Goal: Check status: Check status

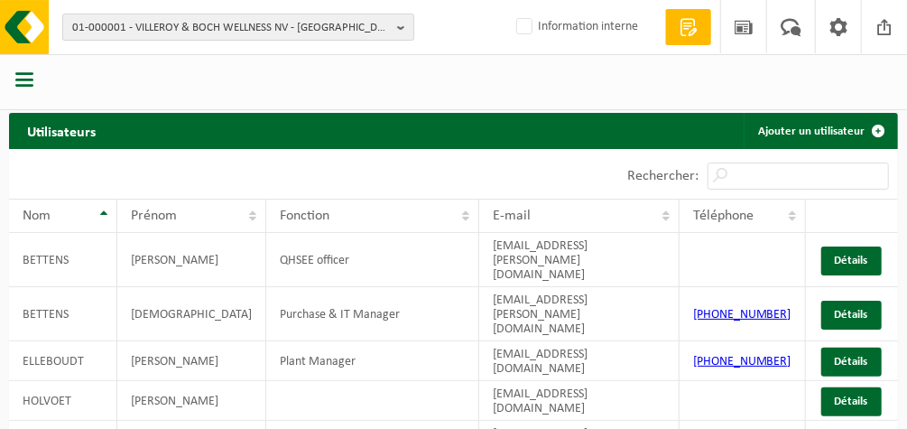
click at [402, 32] on b "button" at bounding box center [405, 26] width 16 height 25
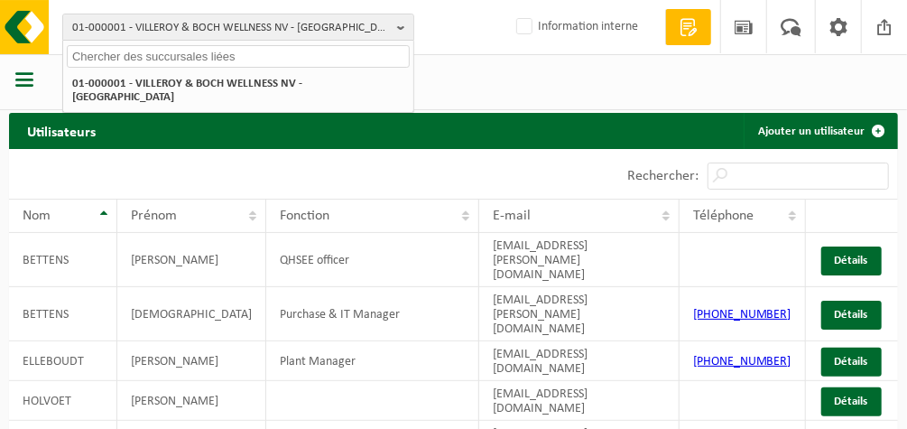
click at [202, 56] on input "text" at bounding box center [238, 56] width 343 height 23
paste input "10-773674"
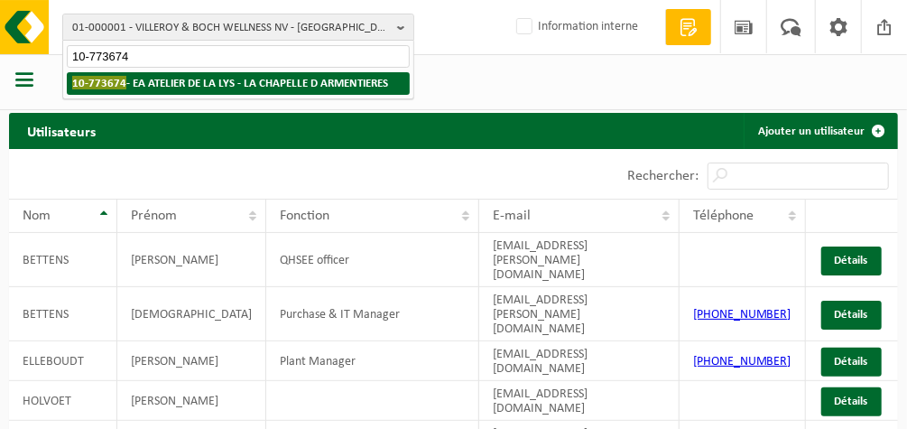
type input "10-773674"
click at [197, 80] on strong "10-773674 - EA ATELIER DE LA LYS - LA CHAPELLE D ARMENTIERES" at bounding box center [230, 83] width 316 height 14
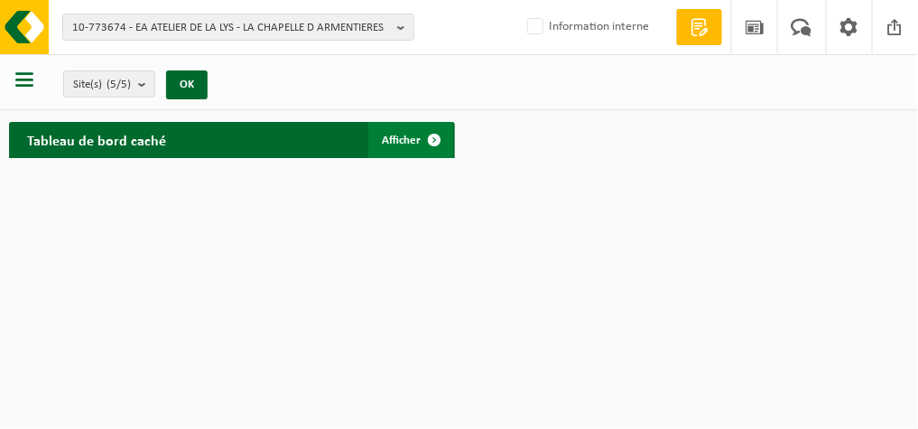
click at [406, 145] on span "Afficher" at bounding box center [402, 141] width 39 height 12
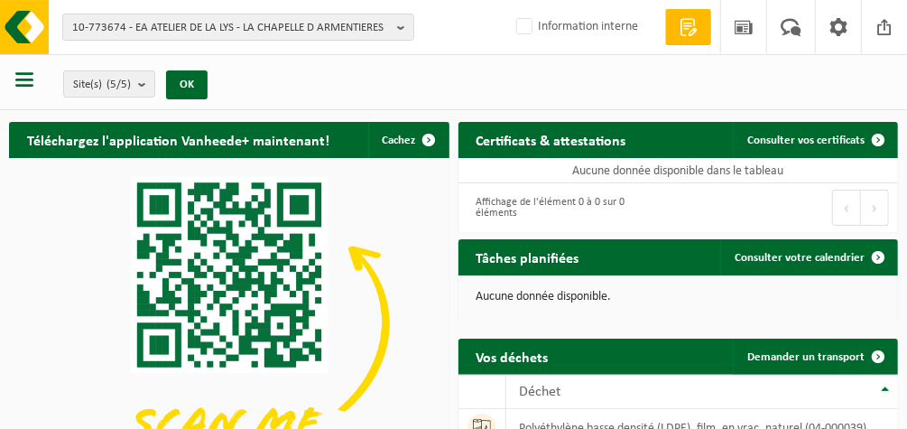
click at [24, 79] on span "button" at bounding box center [24, 79] width 18 height 18
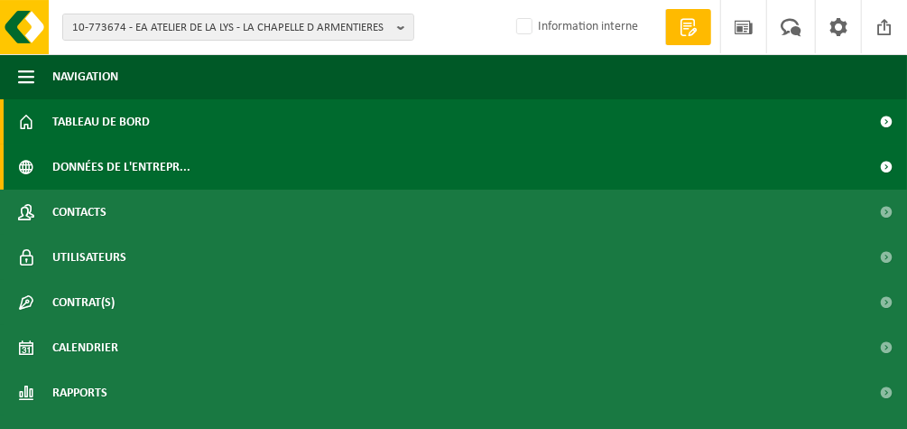
click at [73, 173] on span "Données de l'entrepr..." at bounding box center [121, 166] width 138 height 45
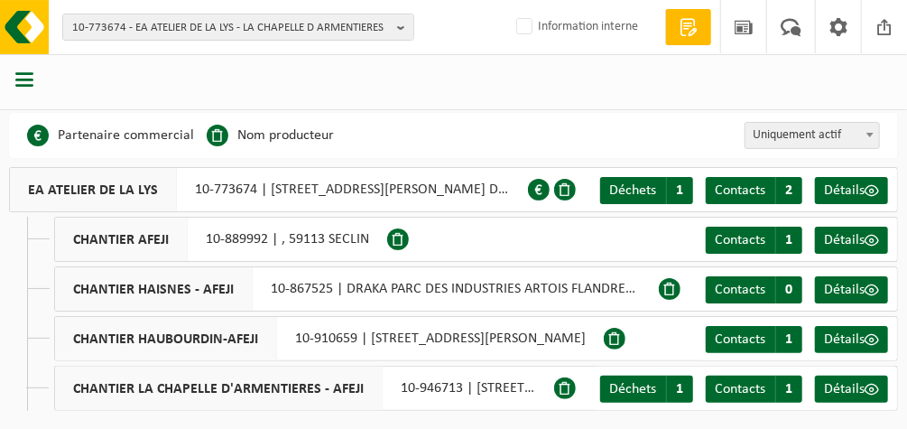
scroll to position [8, 0]
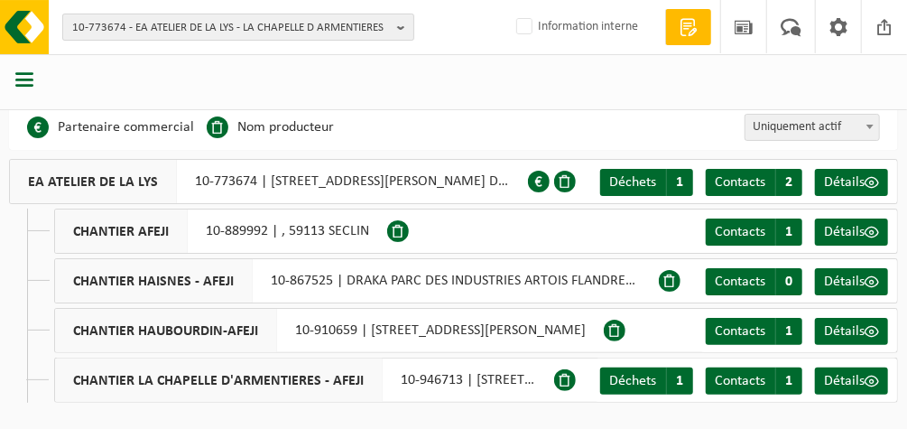
click at [398, 23] on b "button" at bounding box center [405, 26] width 16 height 25
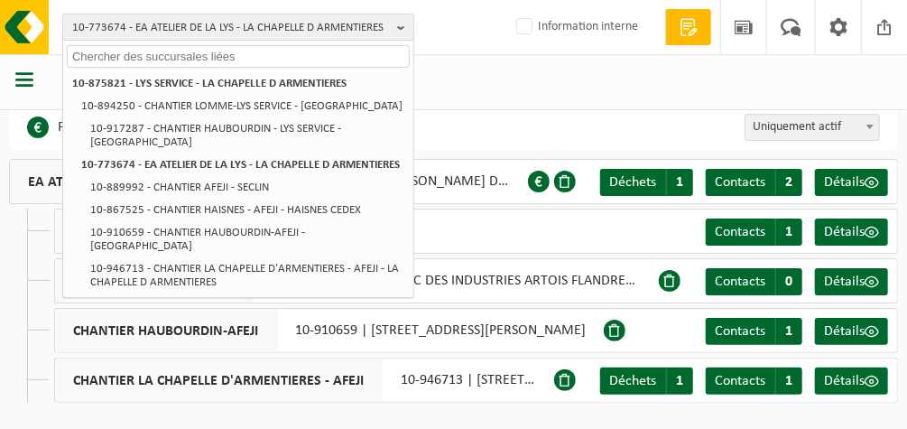
click at [255, 60] on input "text" at bounding box center [238, 56] width 343 height 23
paste input "10-776301"
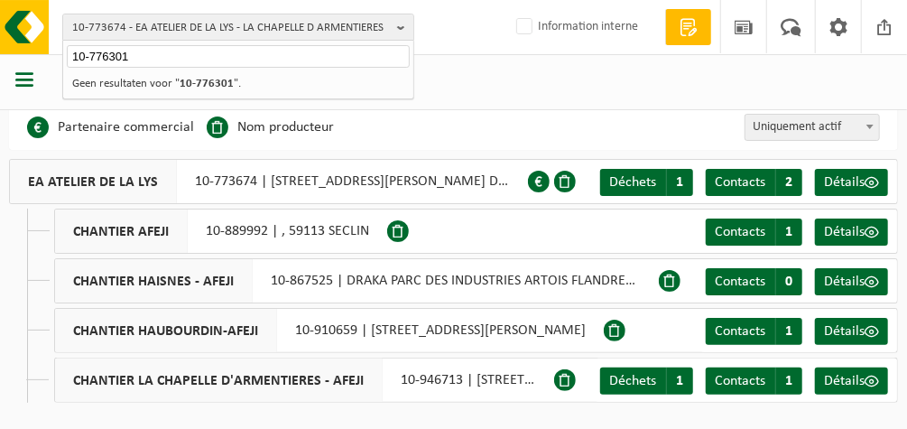
type input "10-776301"
click at [219, 81] on strong "10-776301" at bounding box center [207, 84] width 54 height 12
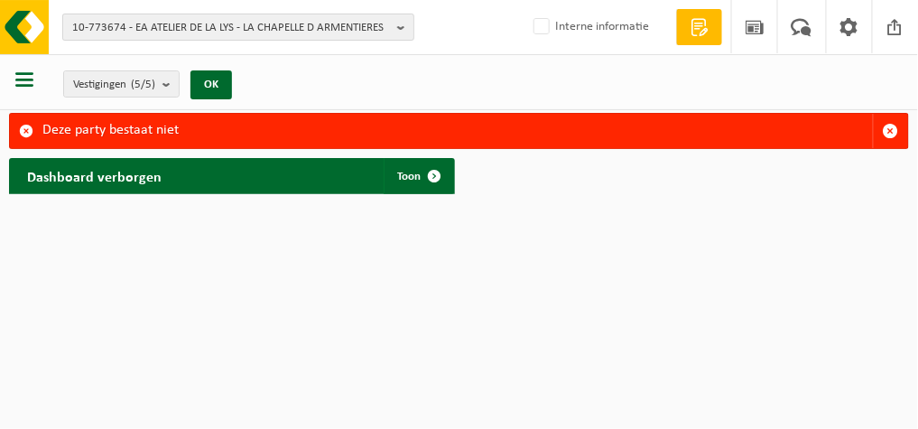
click at [123, 24] on span "10-773674 - EA ATELIER DE LA LYS - LA CHAPELLE D ARMENTIERES" at bounding box center [231, 27] width 318 height 27
